Goal: Task Accomplishment & Management: Manage account settings

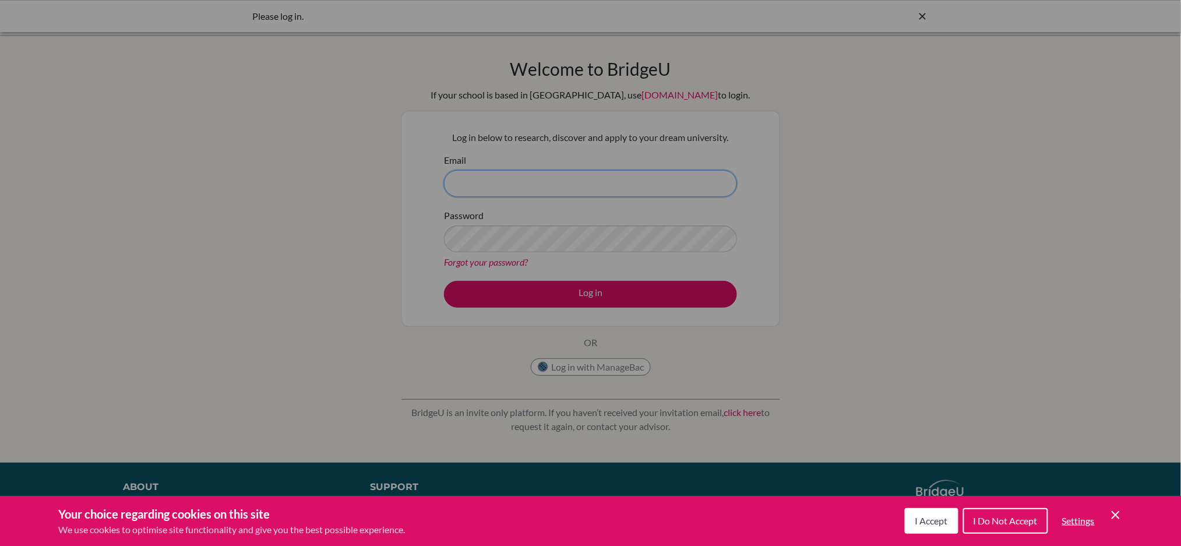
type input "fan.ashley@primacy.org.tw"
click at [949, 519] on button "I Accept" at bounding box center [932, 521] width 54 height 26
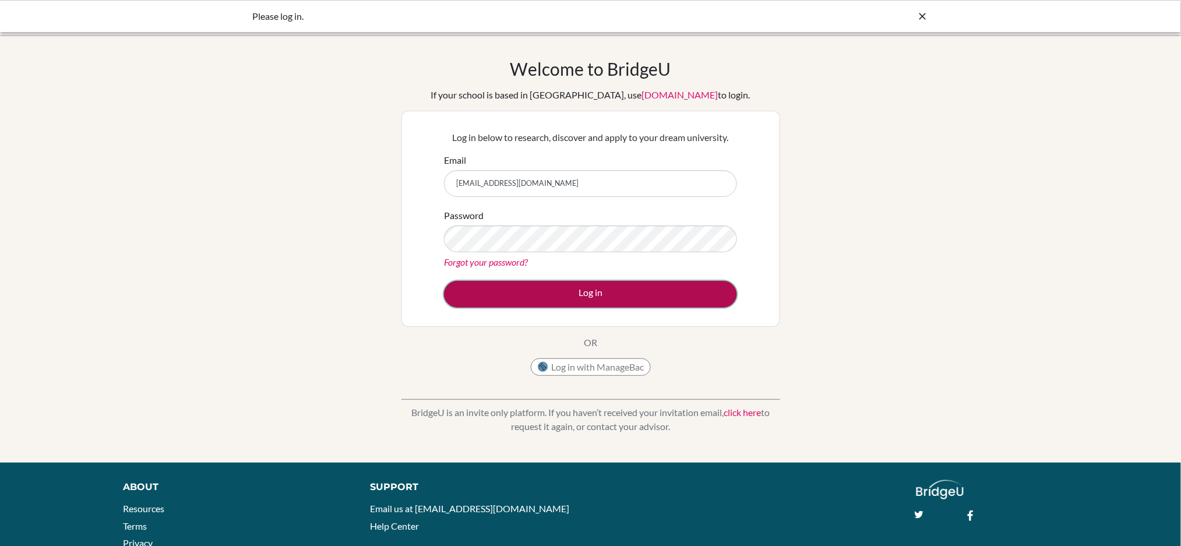
click at [608, 297] on button "Log in" at bounding box center [590, 294] width 293 height 27
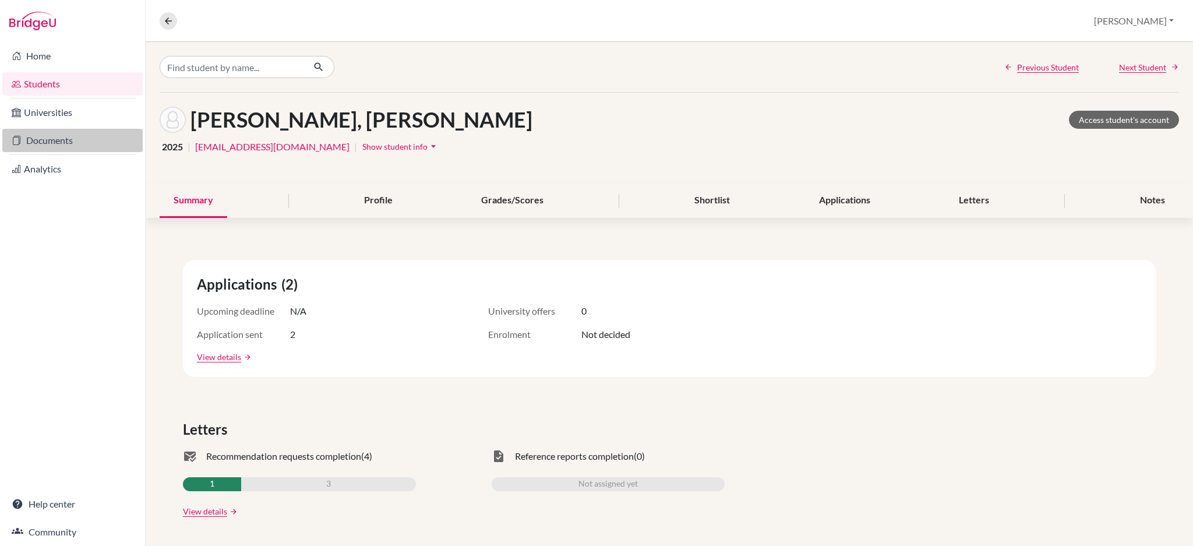
click at [78, 148] on link "Documents" at bounding box center [72, 140] width 140 height 23
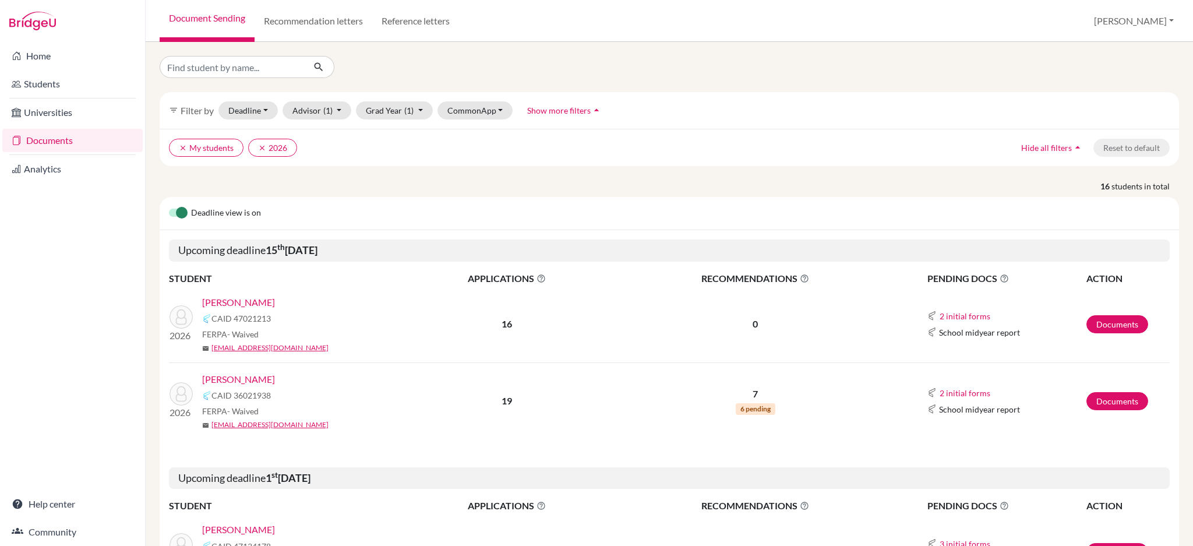
click at [38, 27] on img at bounding box center [32, 21] width 47 height 19
click at [27, 17] on img at bounding box center [32, 21] width 47 height 19
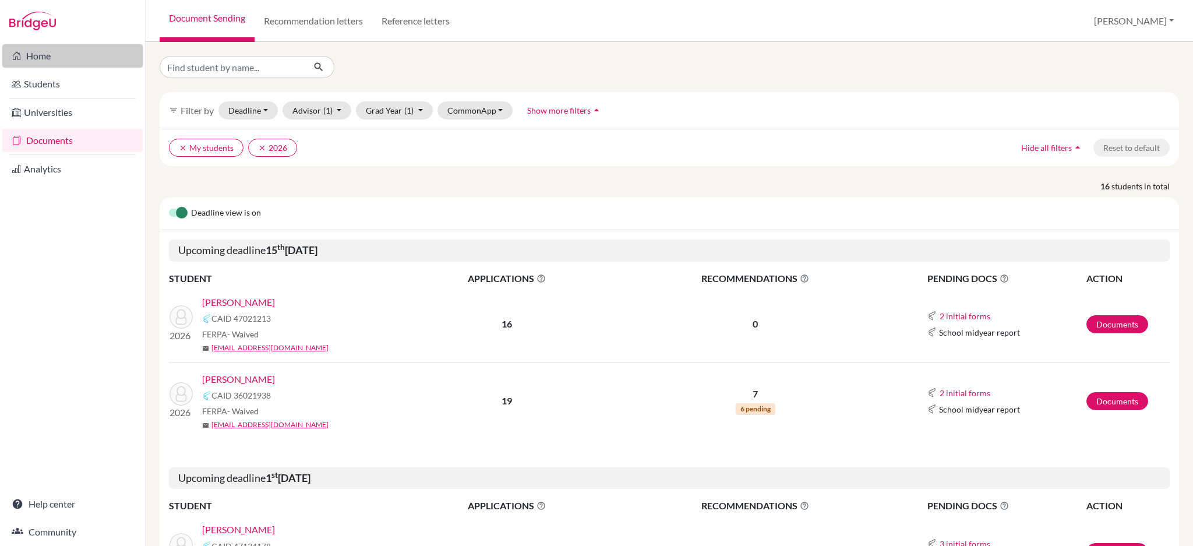
click at [27, 60] on link "Home" at bounding box center [72, 55] width 140 height 23
click at [34, 143] on link "Documents" at bounding box center [72, 140] width 140 height 23
click at [1166, 21] on button "[PERSON_NAME]" at bounding box center [1134, 21] width 90 height 22
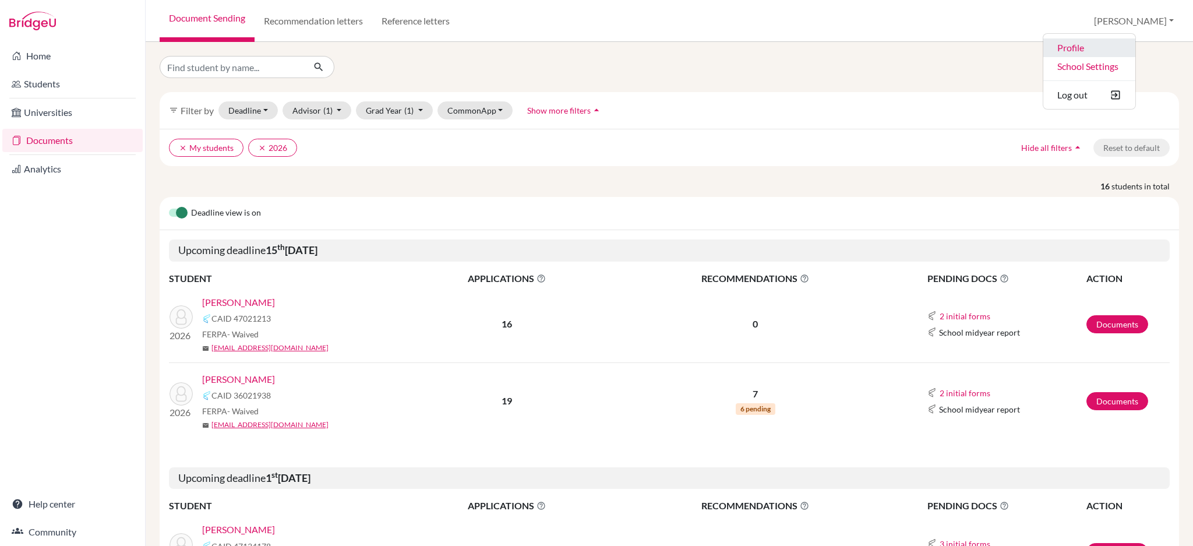
click at [1136, 49] on link "Profile" at bounding box center [1089, 47] width 92 height 19
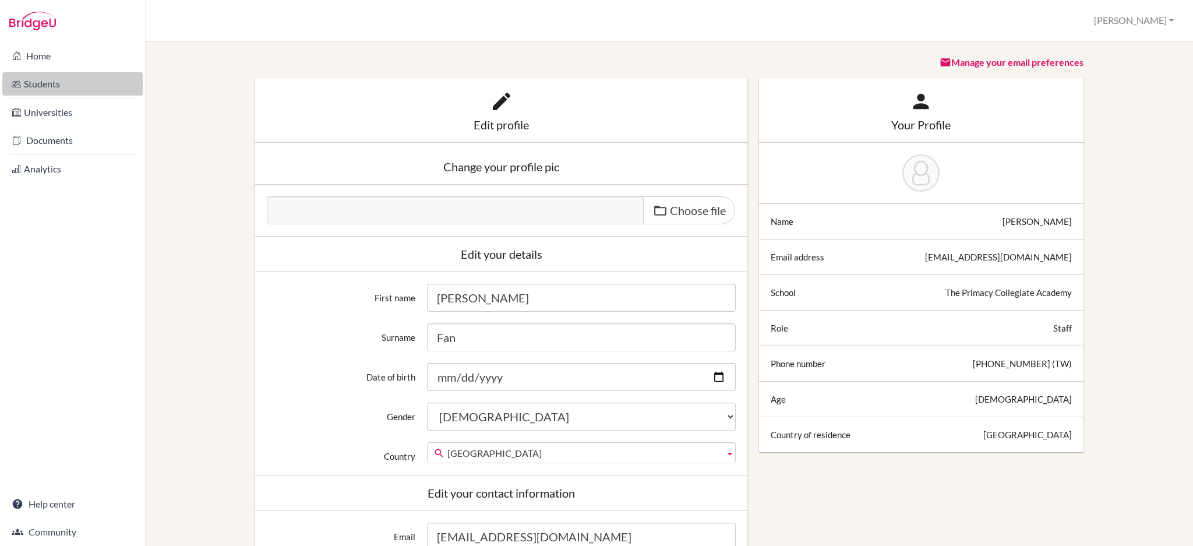
click at [67, 82] on link "Students" at bounding box center [72, 83] width 140 height 23
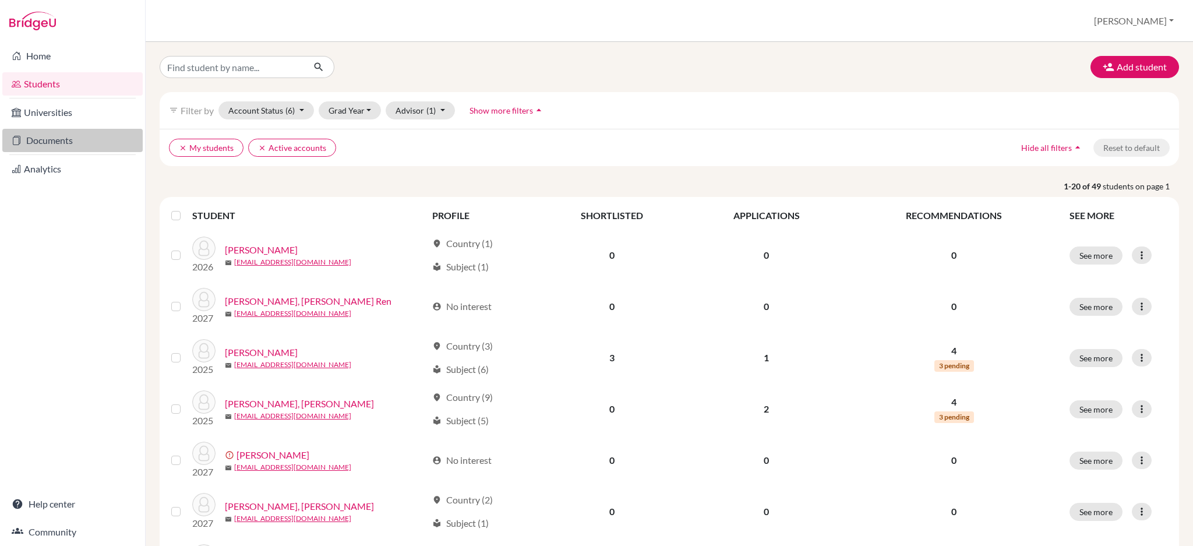
click at [47, 141] on link "Documents" at bounding box center [72, 140] width 140 height 23
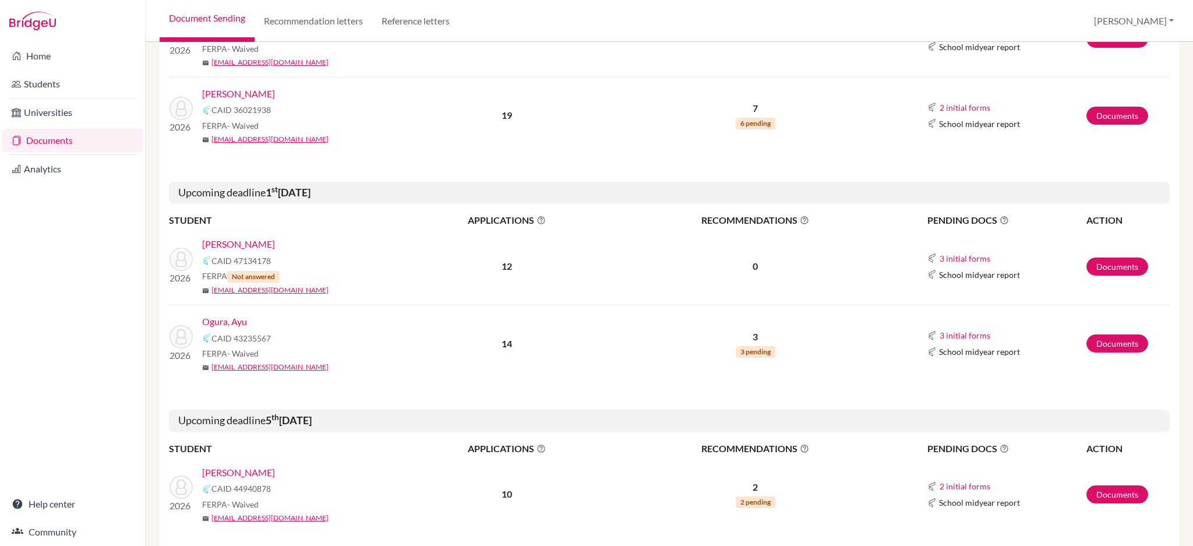
scroll to position [388, 0]
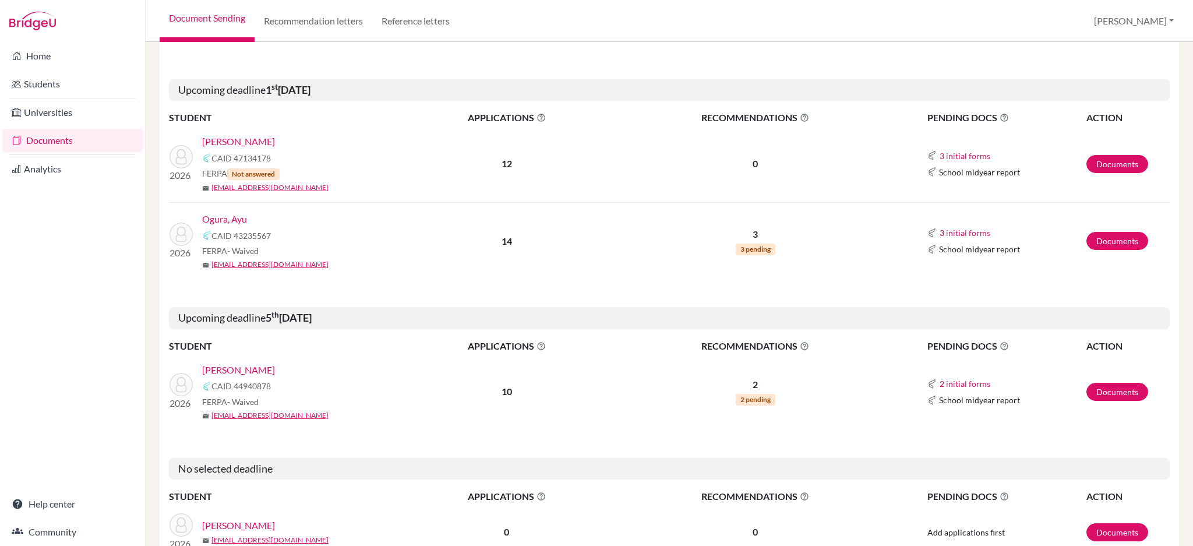
click at [220, 218] on link "Ogura, Ayu" at bounding box center [224, 219] width 45 height 14
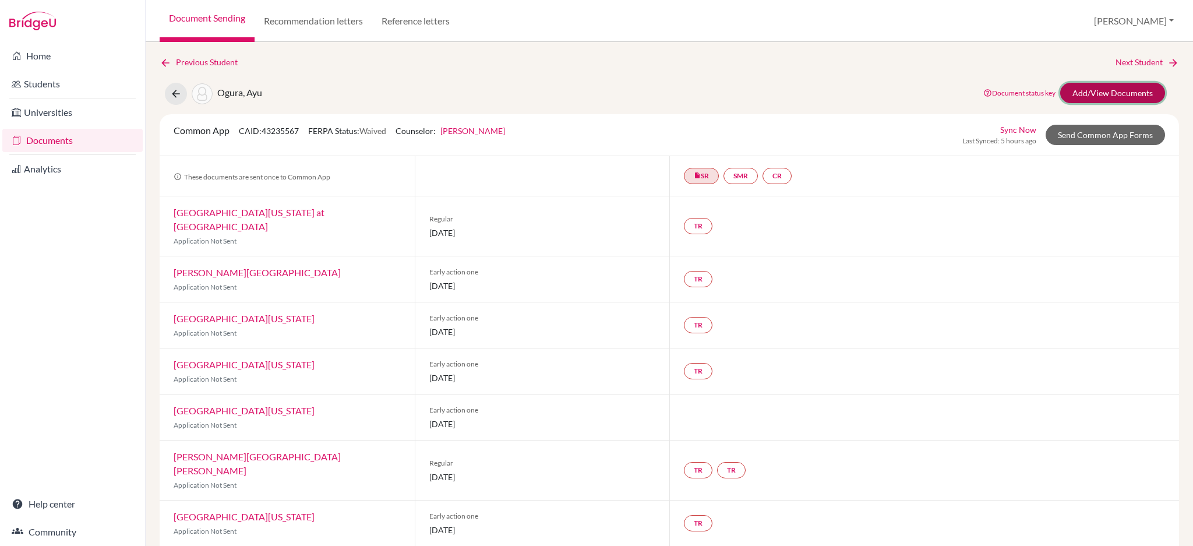
click at [1105, 98] on link "Add/View Documents" at bounding box center [1112, 93] width 105 height 20
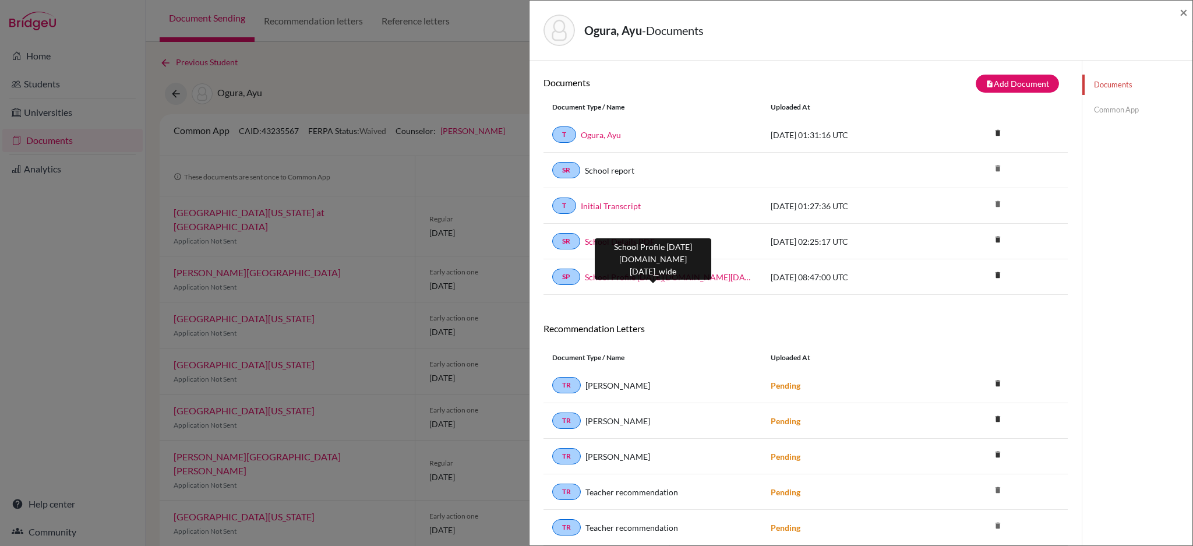
scroll to position [311, 0]
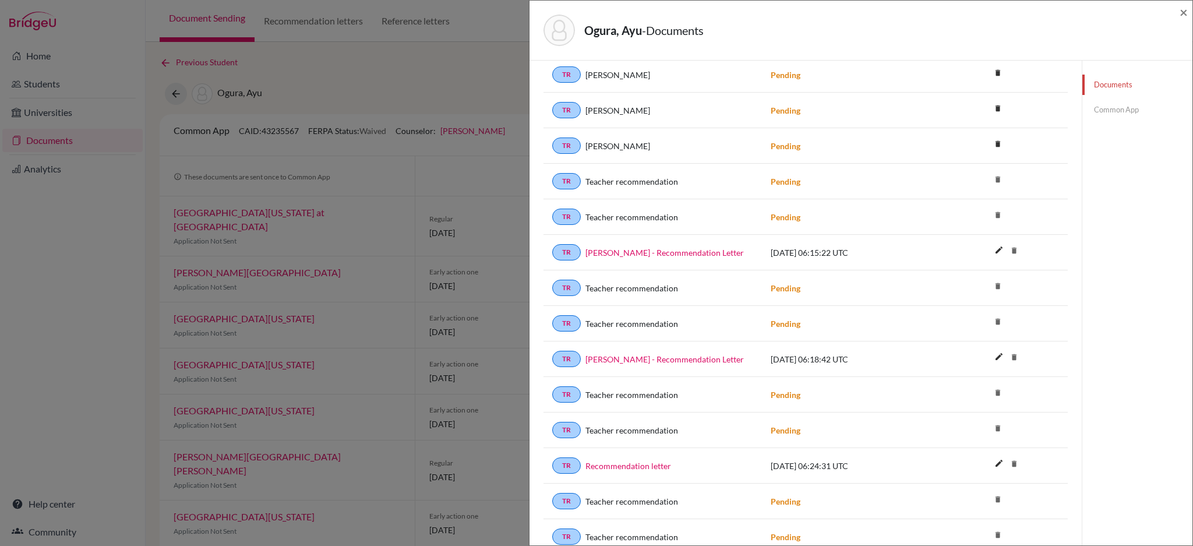
click at [989, 214] on icon "delete" at bounding box center [997, 214] width 17 height 17
click at [662, 250] on link "[PERSON_NAME] - Recommendation Letter" at bounding box center [665, 252] width 158 height 12
click at [1186, 8] on span "×" at bounding box center [1184, 11] width 8 height 17
